Goal: Task Accomplishment & Management: Use online tool/utility

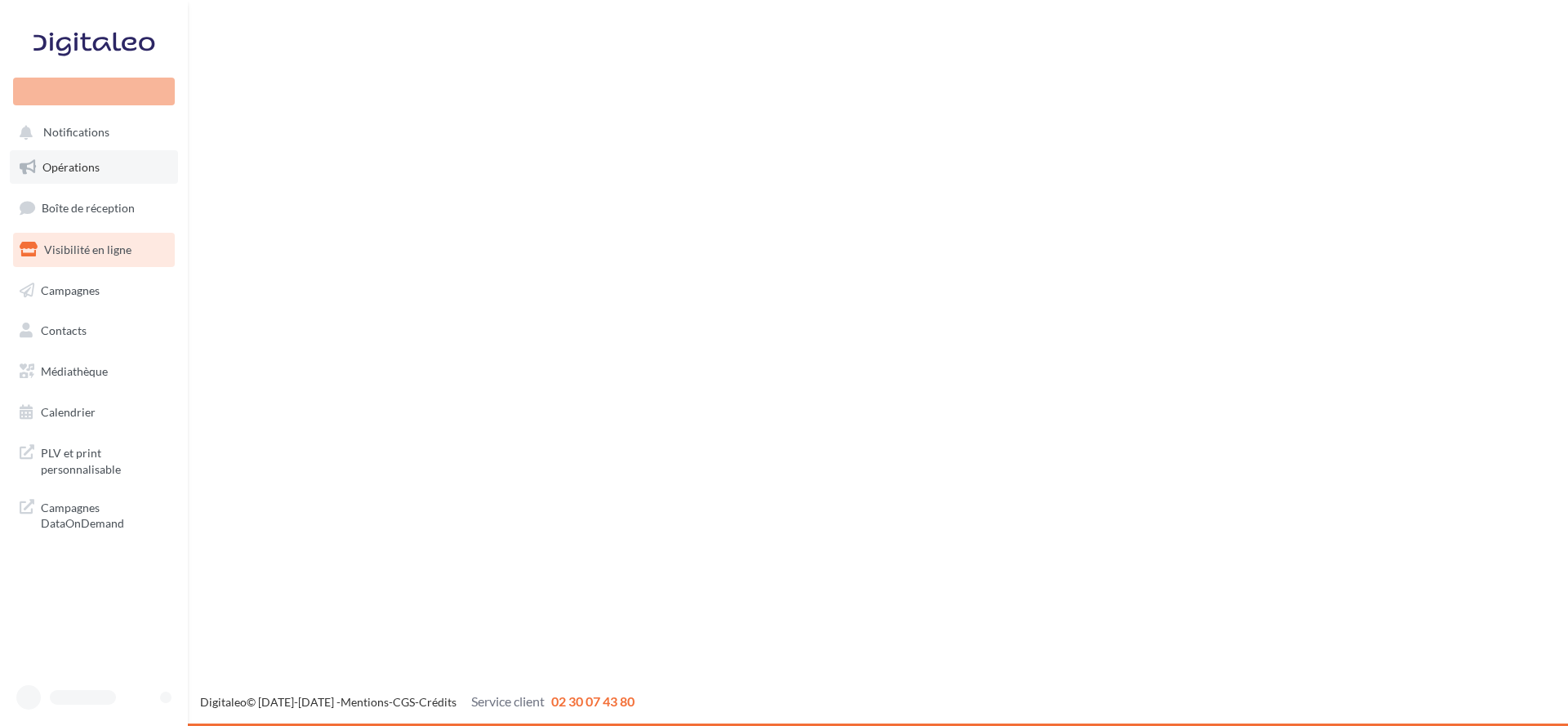
click at [79, 167] on link "Opérations" at bounding box center [93, 167] width 168 height 34
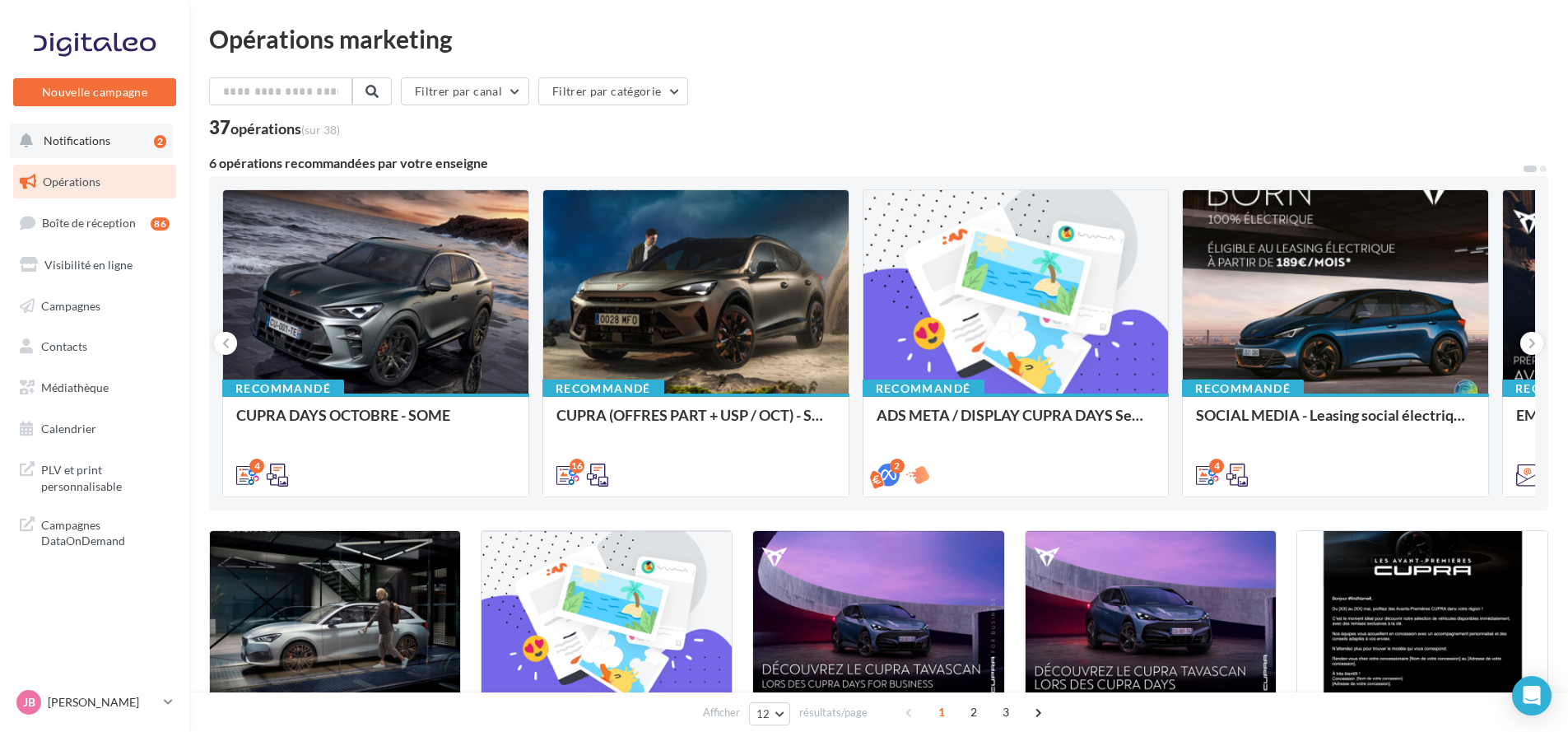
click at [128, 149] on button "Notifications 2" at bounding box center [91, 140] width 163 height 34
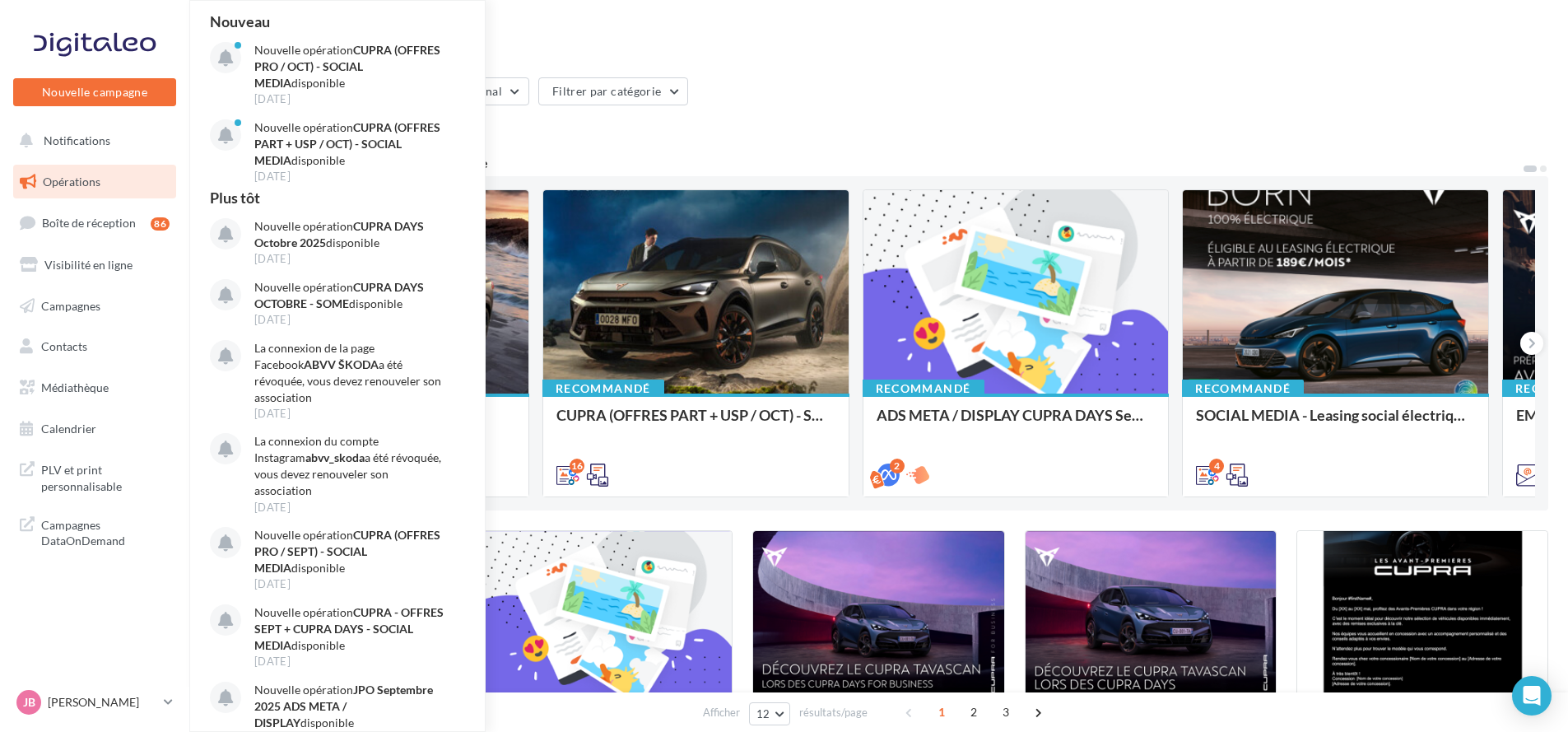
click at [1020, 122] on div "37 opérations (sur 38)" at bounding box center [879, 129] width 1339 height 22
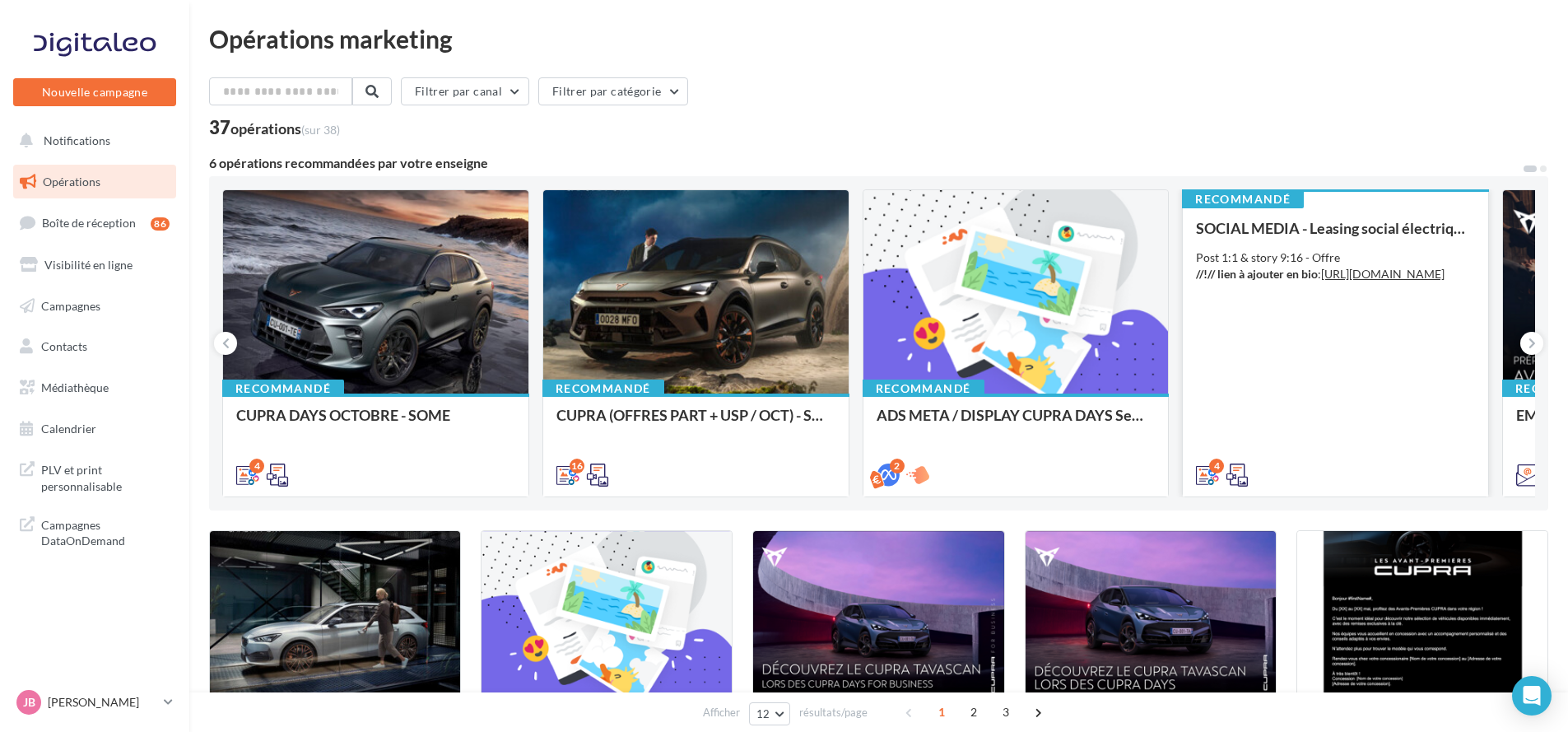
click at [1393, 302] on div "SOCIAL MEDIA - Leasing social électrique - CUPRA Born Post 1:1 & story 9:16 - O…" at bounding box center [1335, 351] width 279 height 262
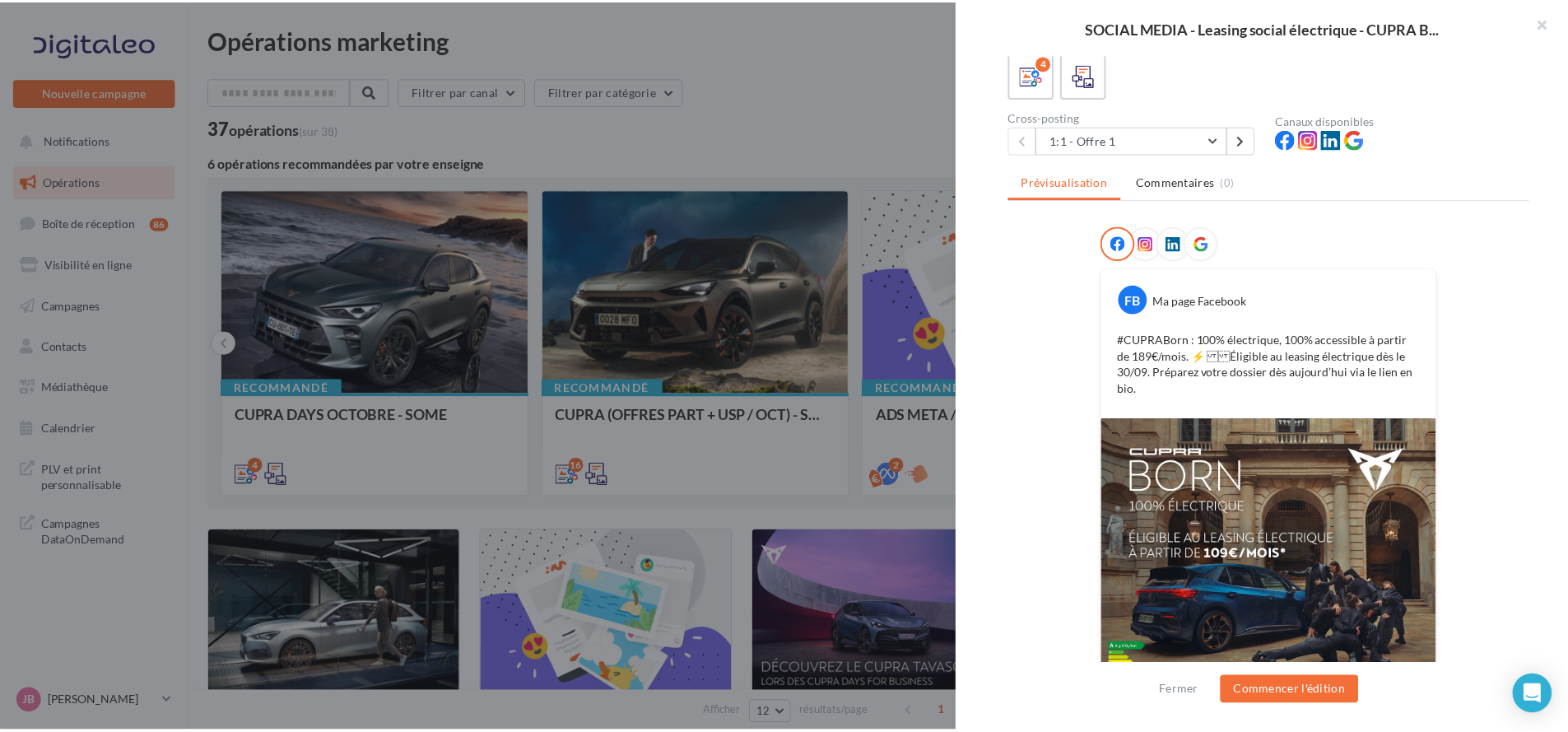
scroll to position [181, 0]
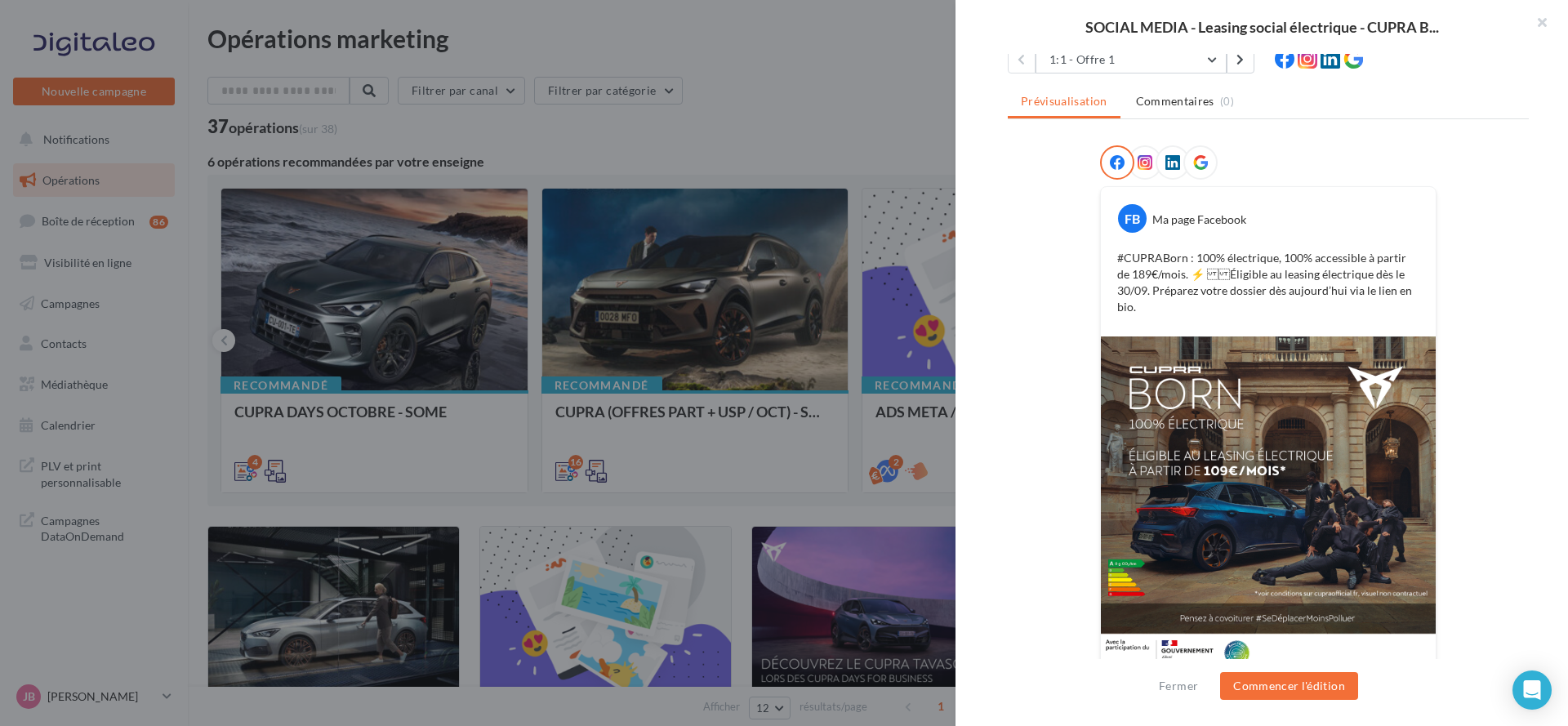
click at [724, 216] on div at bounding box center [784, 363] width 1568 height 726
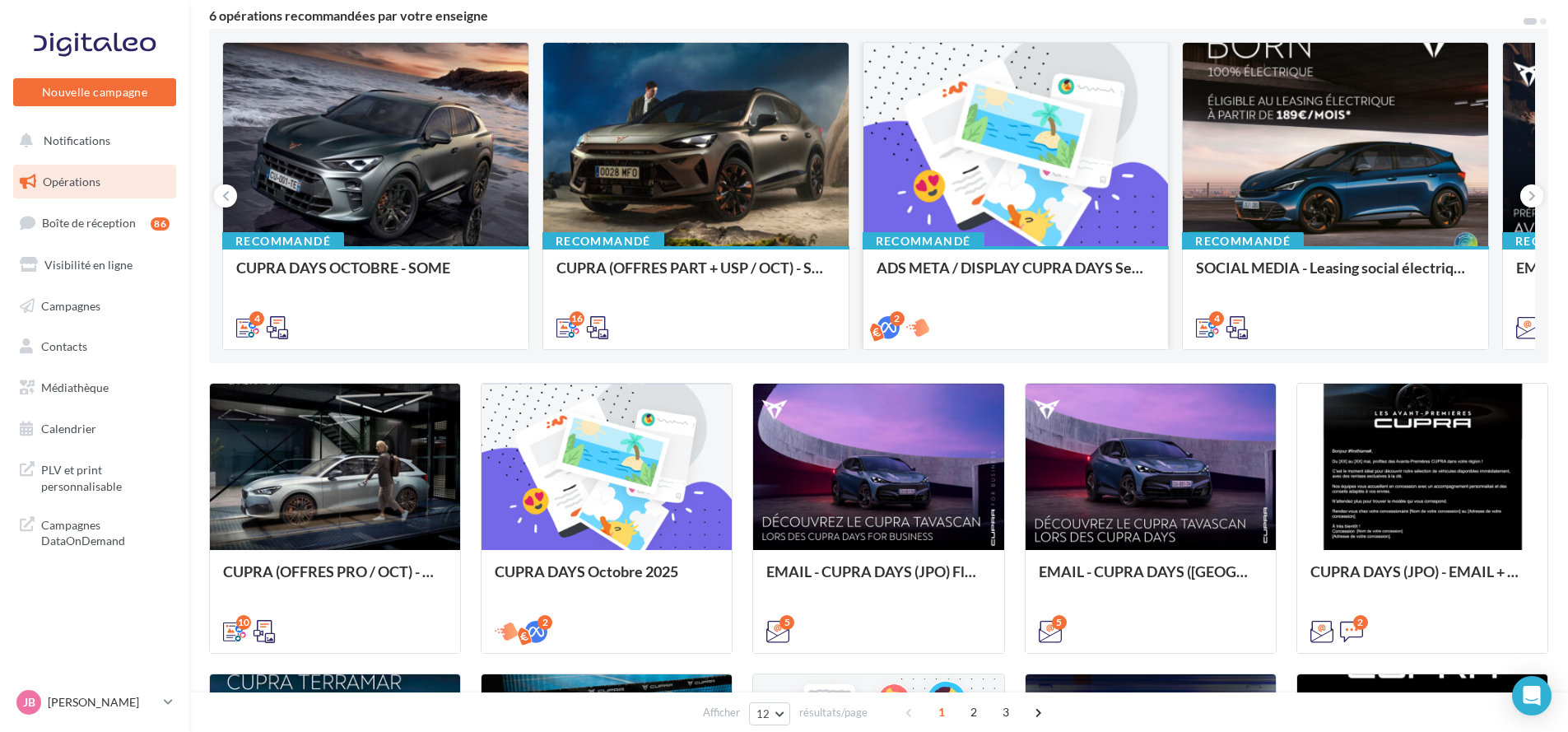
scroll to position [123, 0]
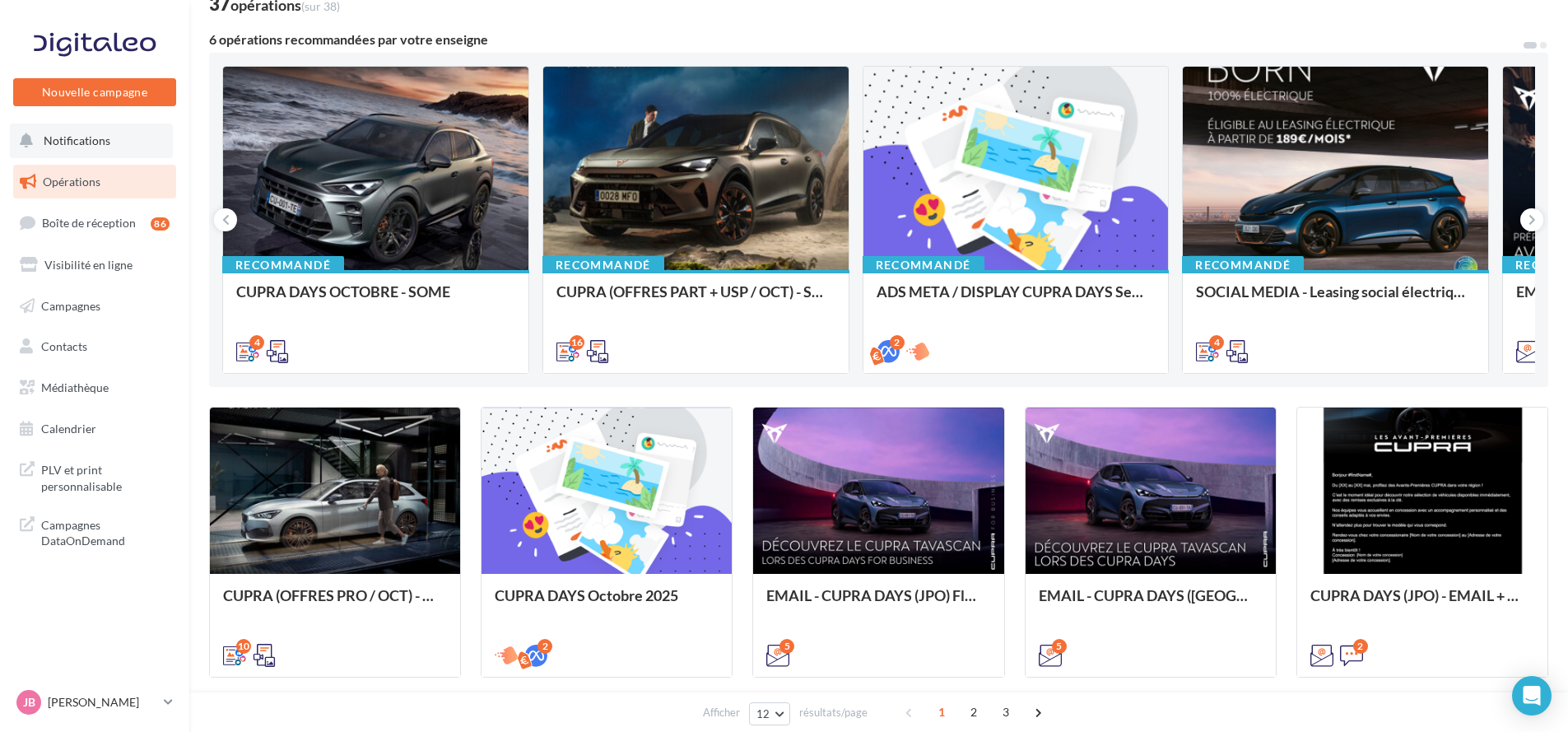
click at [53, 141] on span "Notifications" at bounding box center [77, 140] width 66 height 14
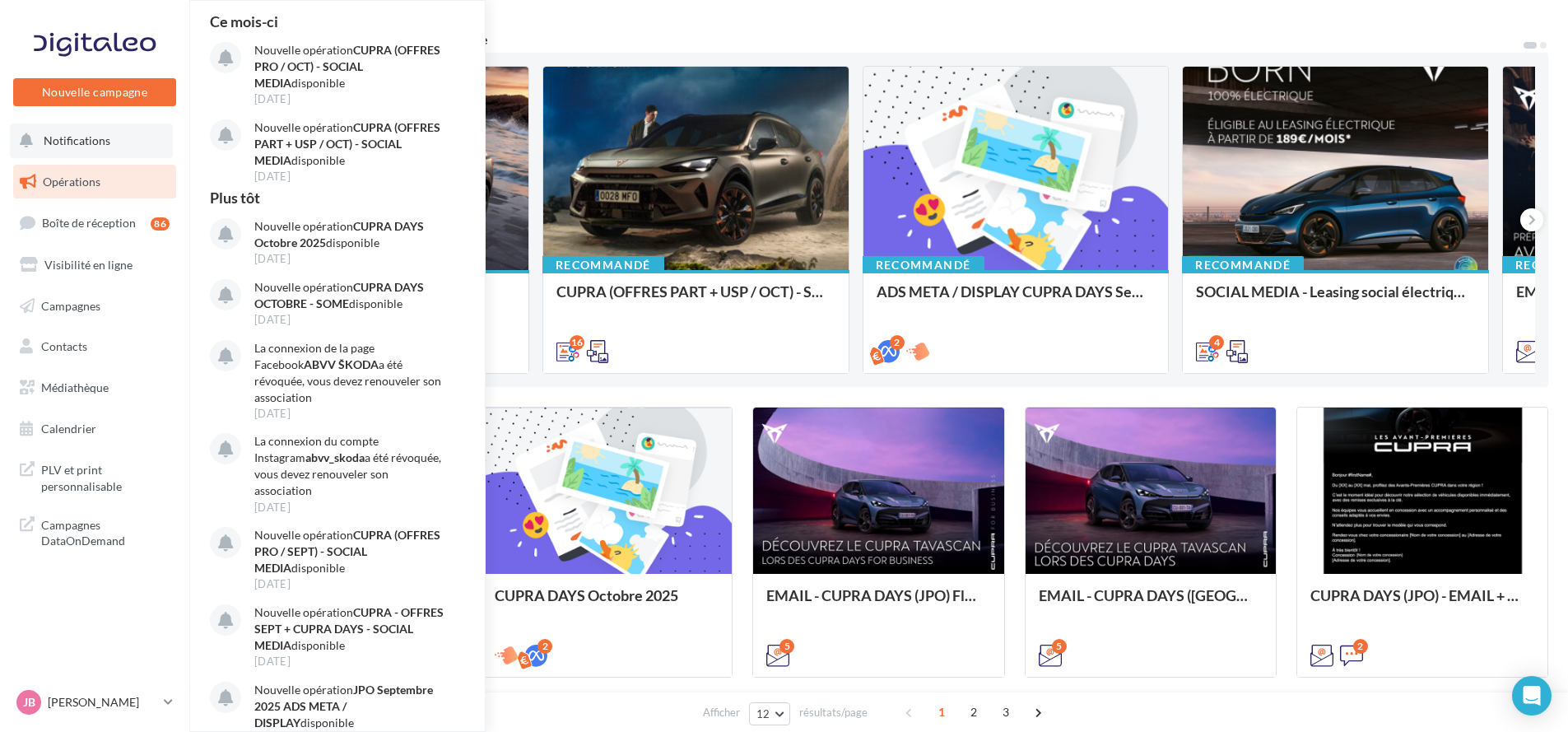
click at [106, 154] on button "Notifications Ce mois-ci Nouvelle opération CUPRA (OFFRES PRO / OCT) - SOCIAL M…" at bounding box center [91, 140] width 163 height 34
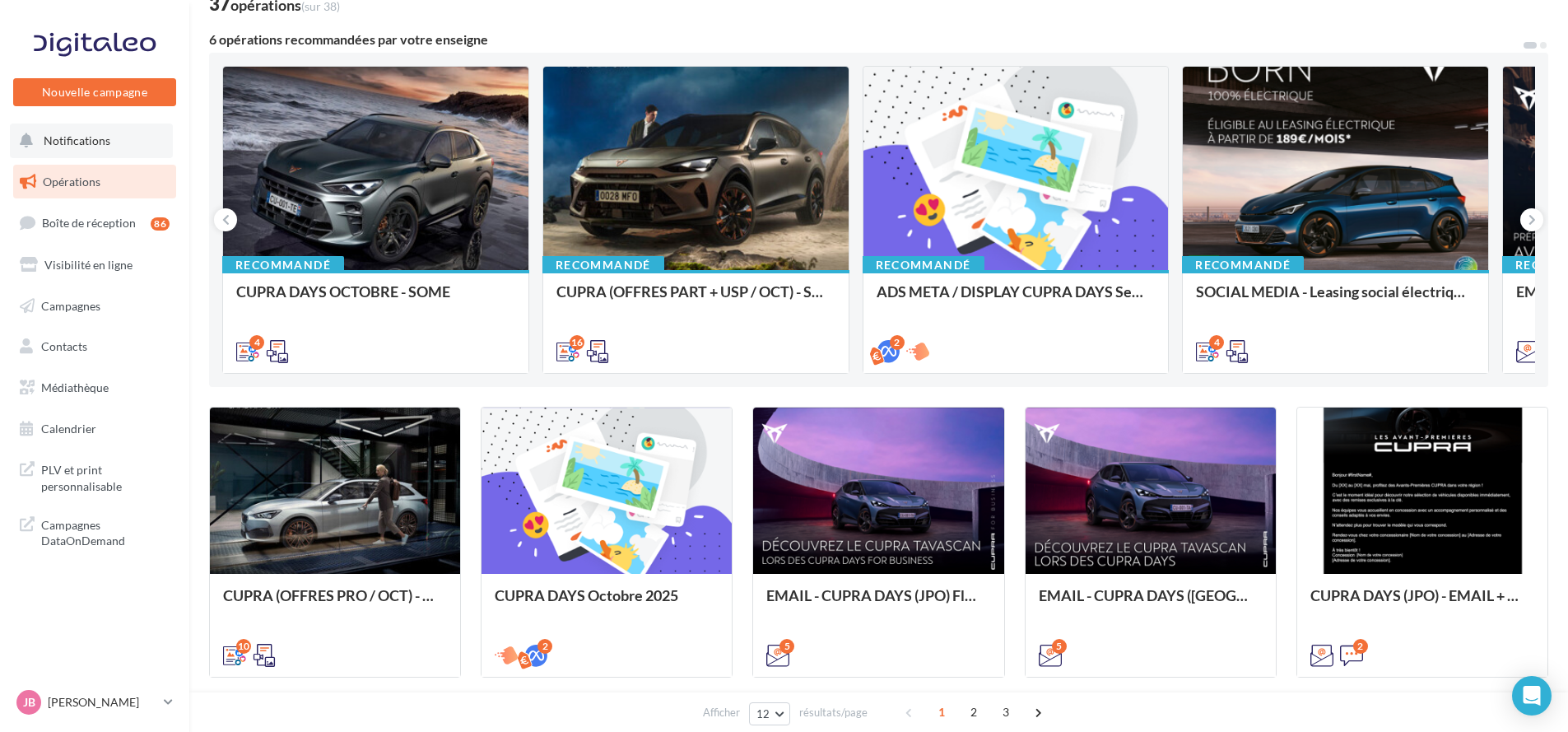
click at [143, 149] on button "Notifications" at bounding box center [91, 140] width 163 height 34
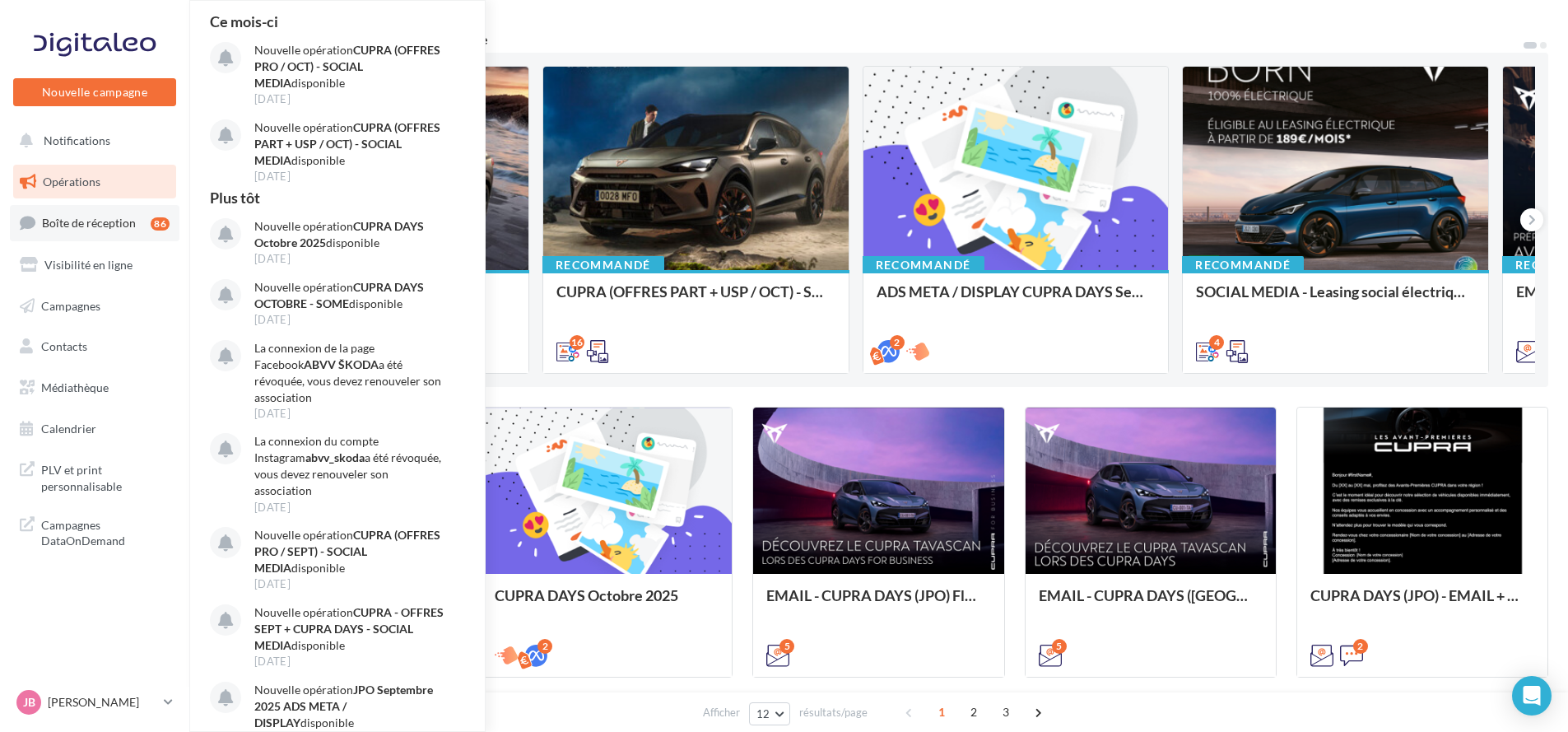
click at [117, 240] on link "Boîte de réception 86" at bounding box center [94, 223] width 169 height 35
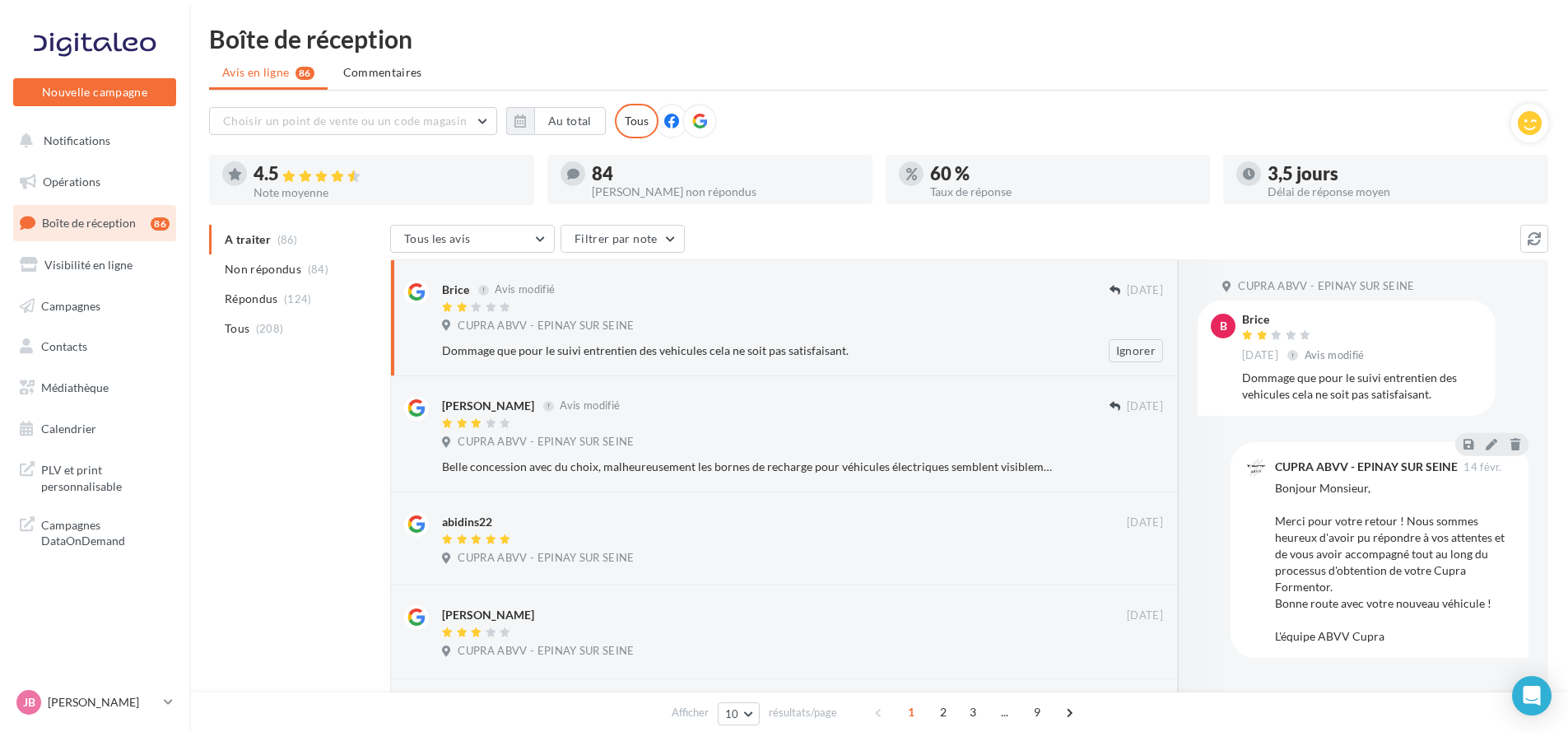
click at [884, 333] on div "CUPRA ABVV - EPINAY SUR SEINE" at bounding box center [803, 327] width 721 height 19
click at [852, 435] on div "CUPRA ABVV - EPINAY SUR SEINE" at bounding box center [803, 444] width 721 height 19
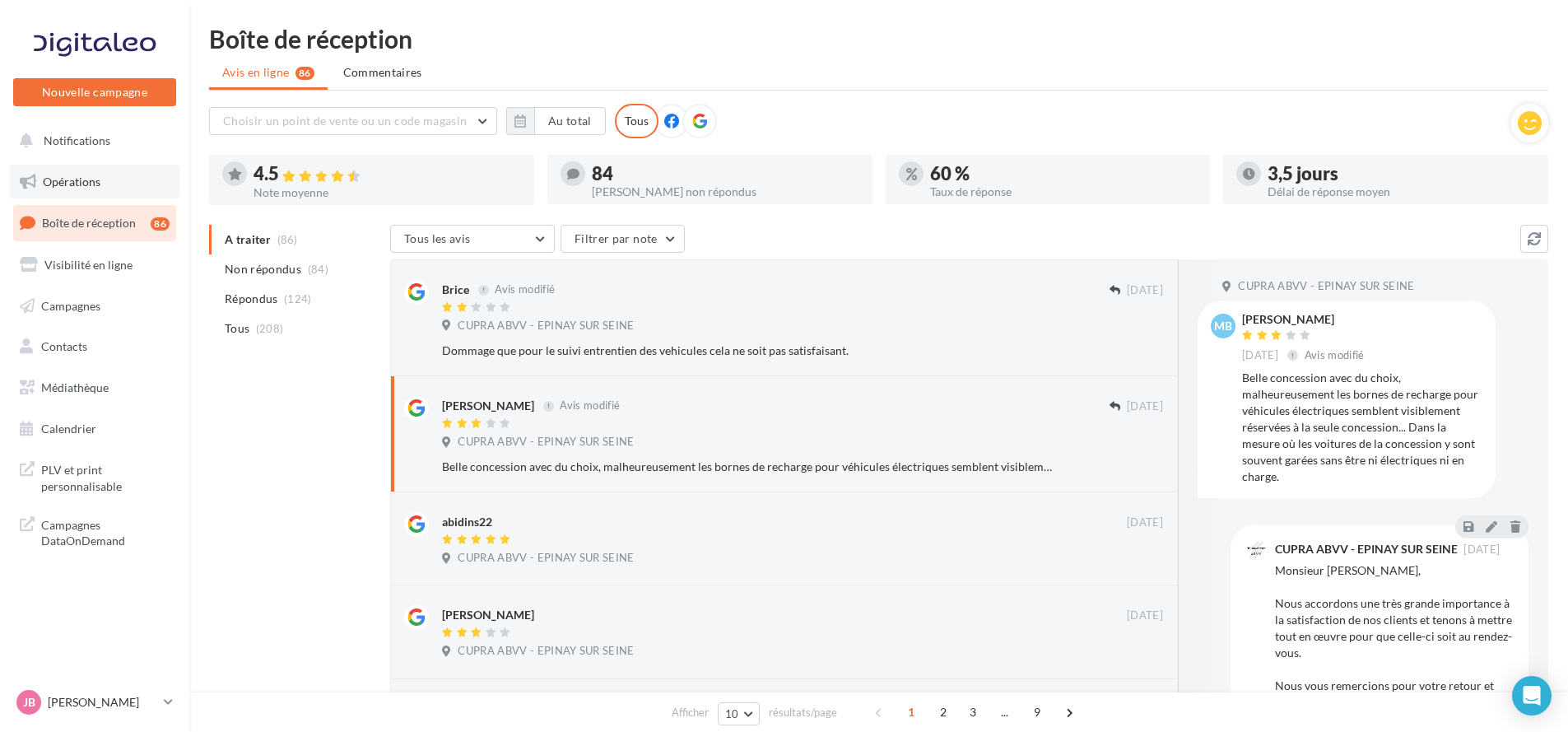
click at [97, 180] on span "Opérations" at bounding box center [71, 182] width 58 height 14
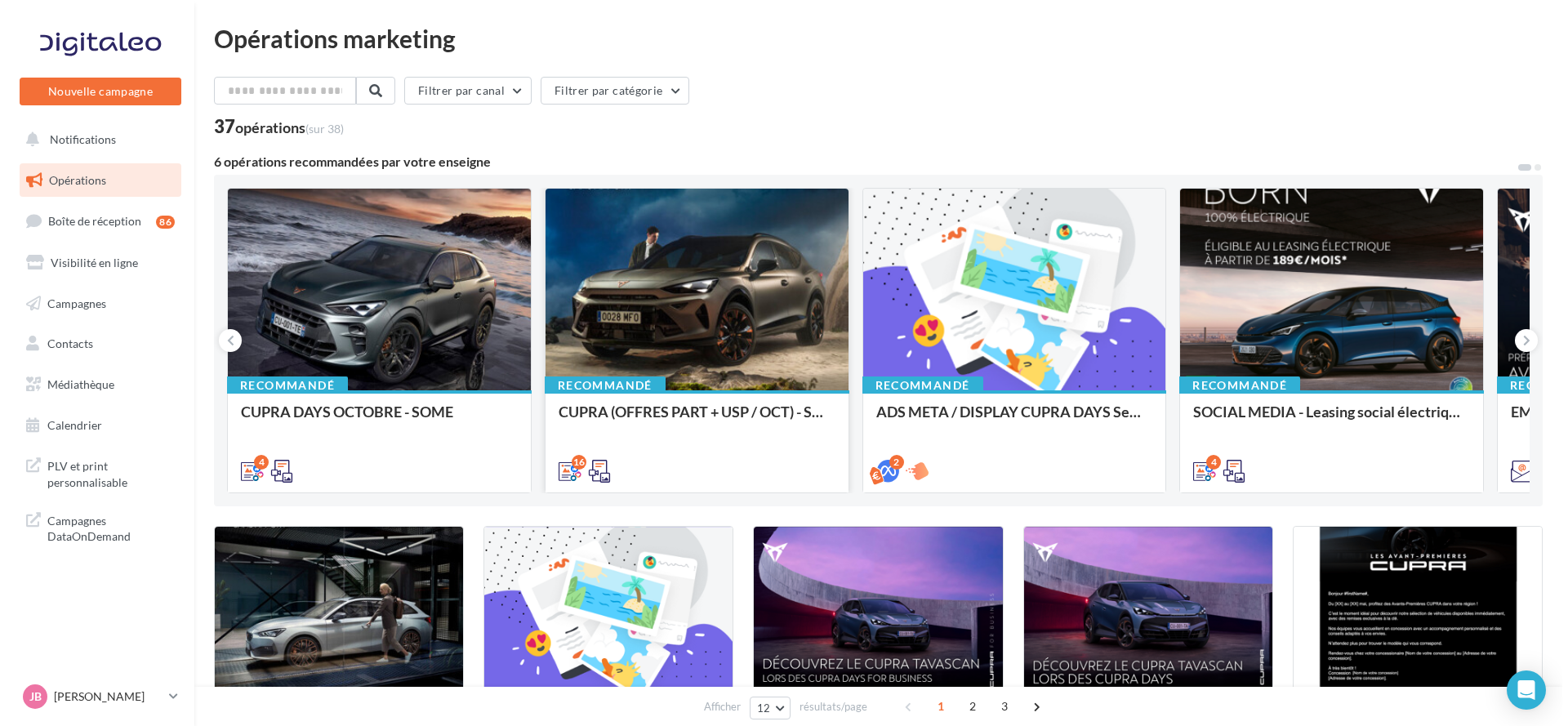
scroll to position [122, 0]
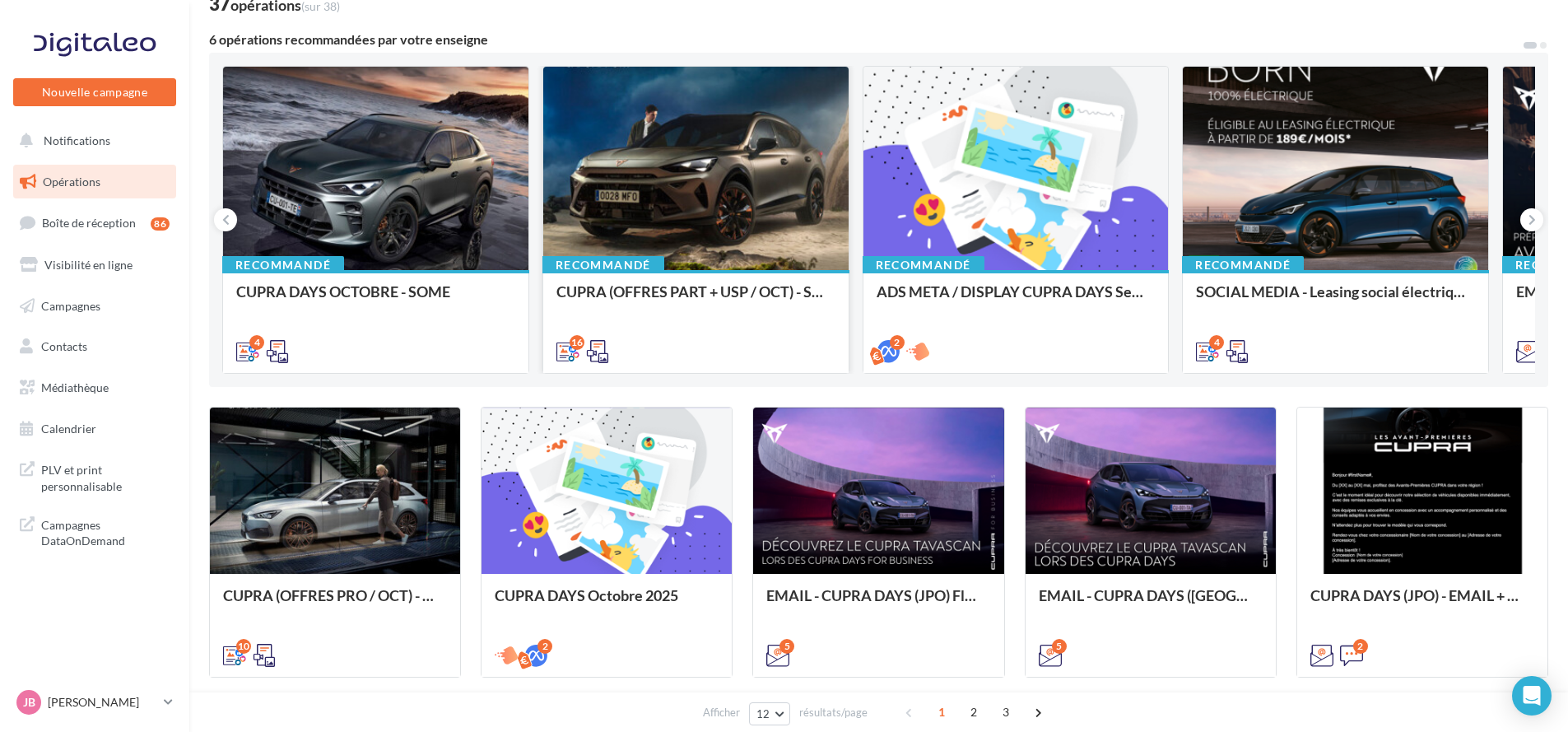
click at [735, 261] on div at bounding box center [696, 169] width 305 height 205
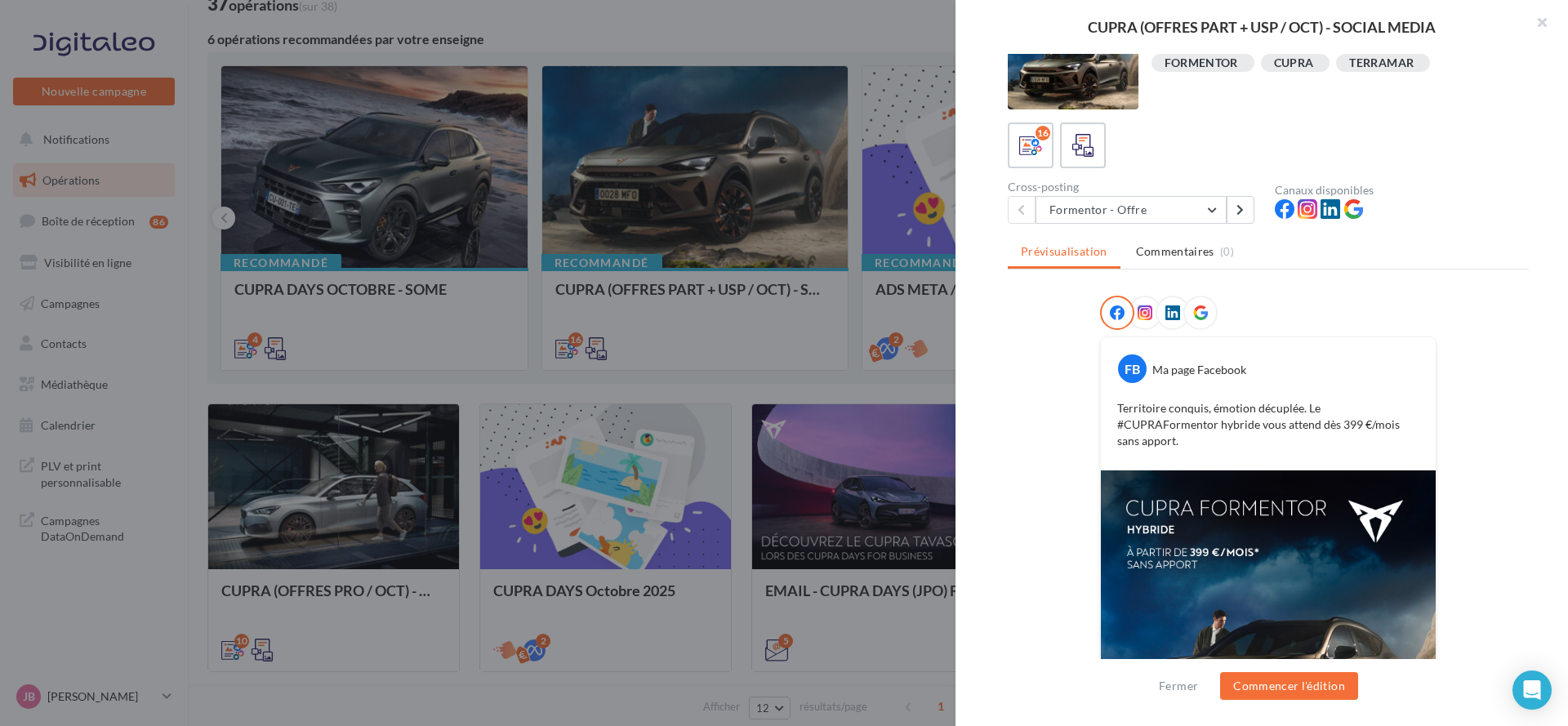
scroll to position [0, 0]
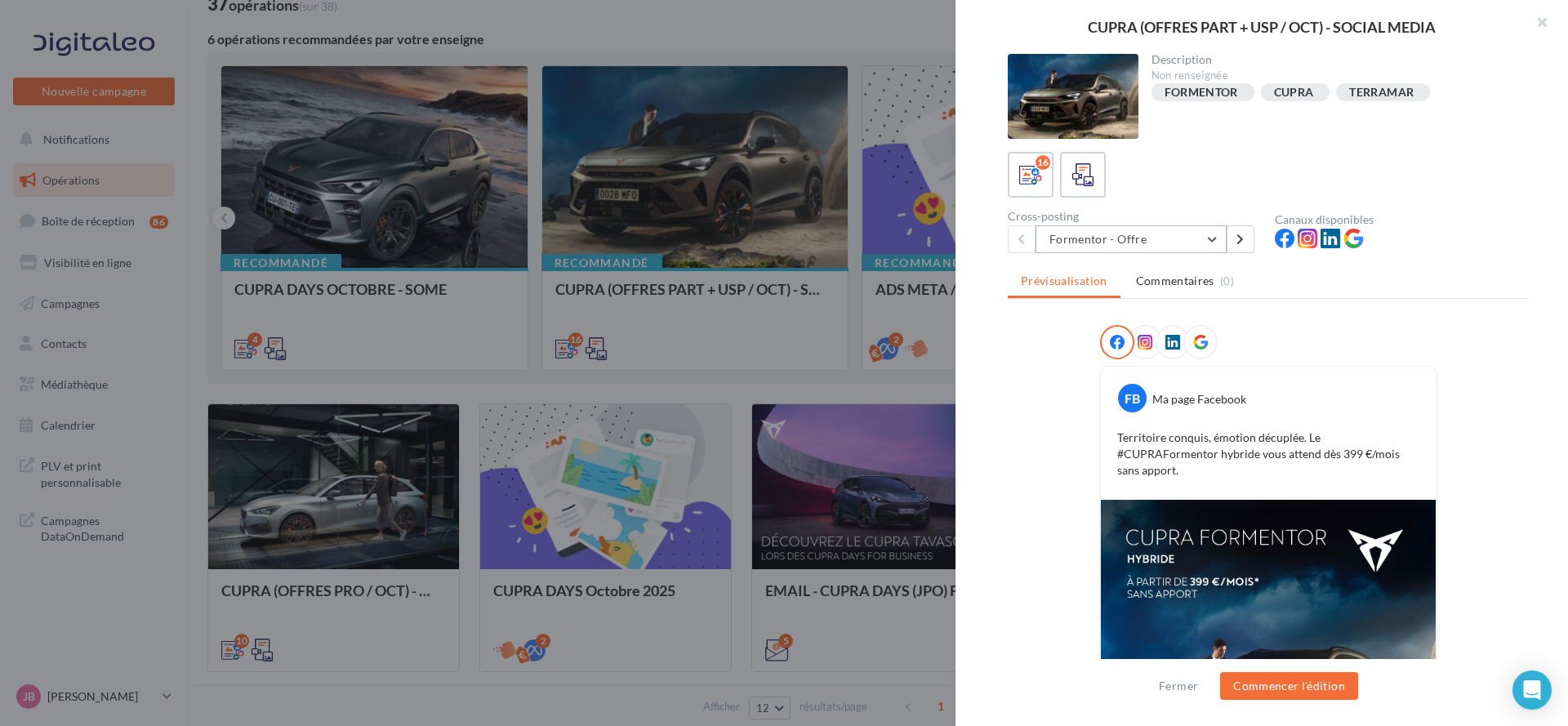
click at [1117, 247] on button "Formentor - Offre" at bounding box center [1131, 238] width 191 height 28
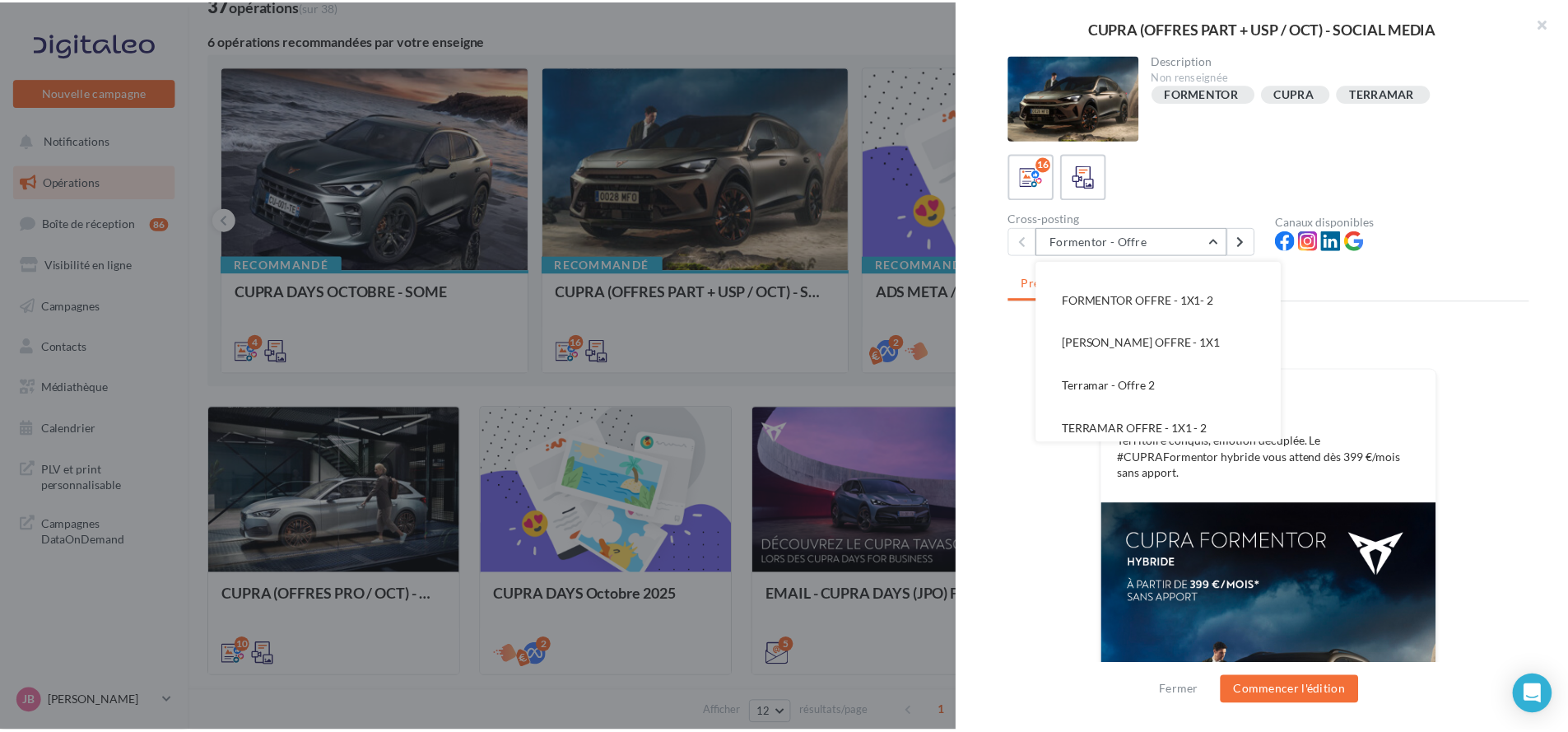
scroll to position [503, 0]
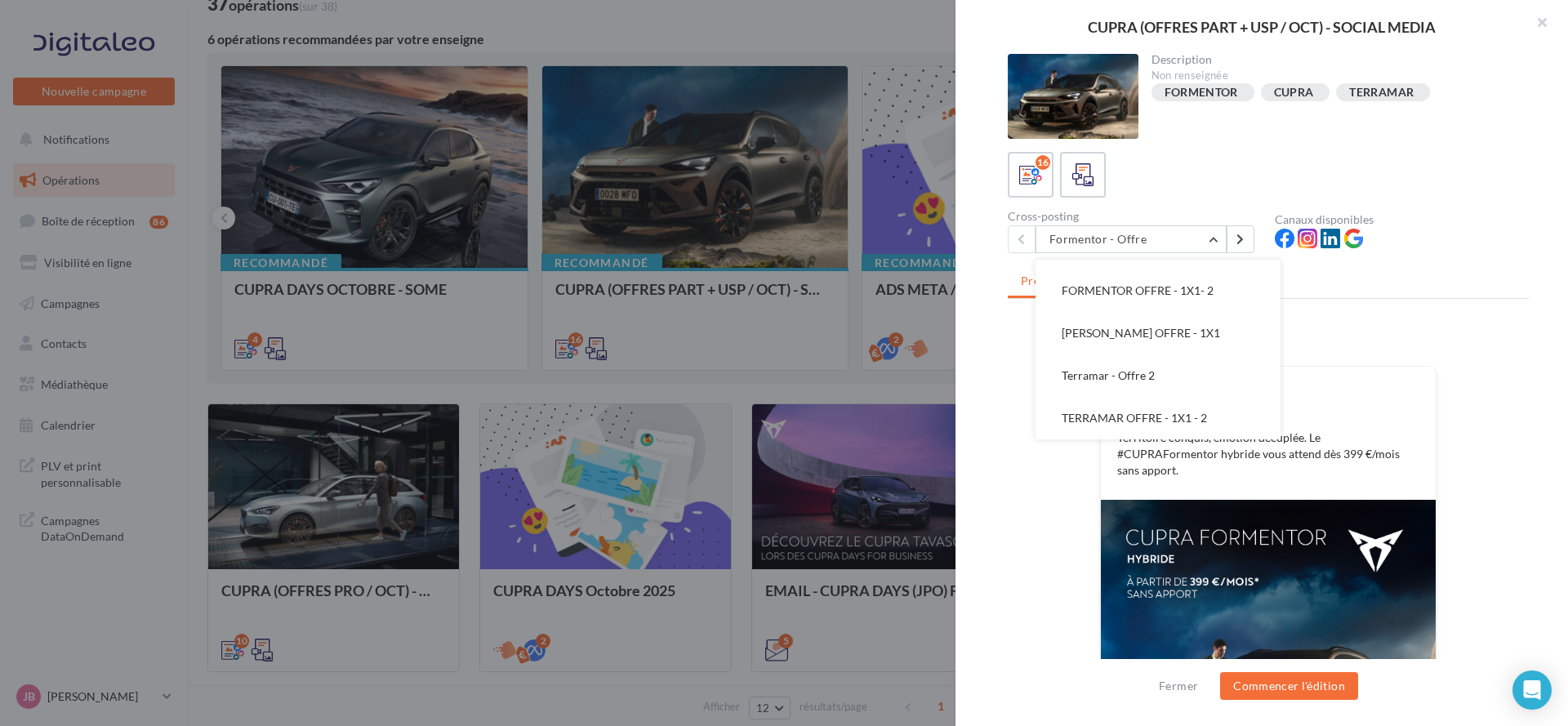
click at [1431, 251] on div at bounding box center [1401, 240] width 254 height 24
